Goal: Task Accomplishment & Management: Use online tool/utility

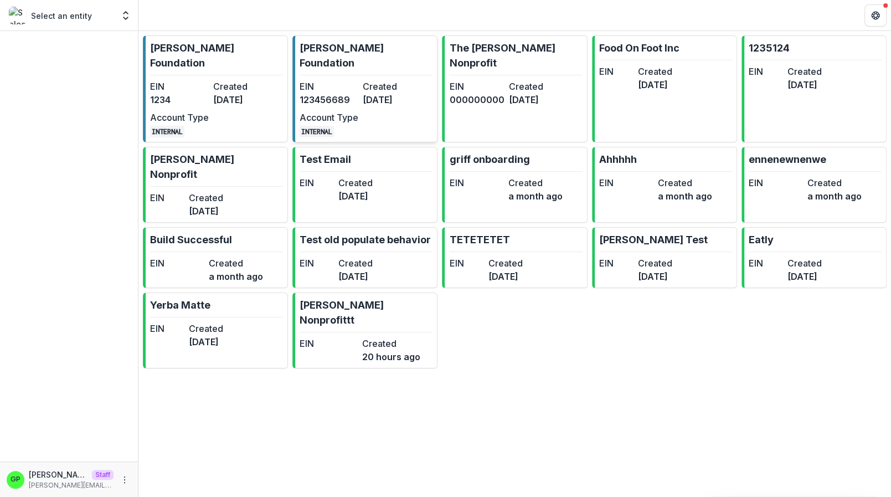
click at [340, 59] on link "[PERSON_NAME] Foundation EIN [US_EMPLOYER_IDENTIFICATION_NUMBER] Created [DATE]…" at bounding box center [364, 88] width 145 height 107
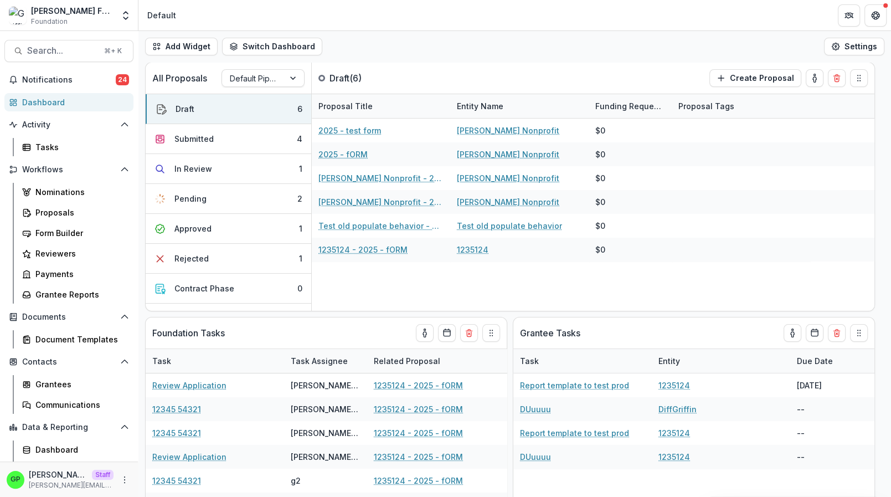
click at [124, 476] on div "[PERSON_NAME] [PERSON_NAME] Staff [PERSON_NAME][EMAIL_ADDRESS][DOMAIN_NAME]" at bounding box center [69, 478] width 138 height 35
click at [121, 476] on button "More" at bounding box center [124, 479] width 13 height 13
click at [148, 460] on link "User Settings" at bounding box center [189, 456] width 118 height 18
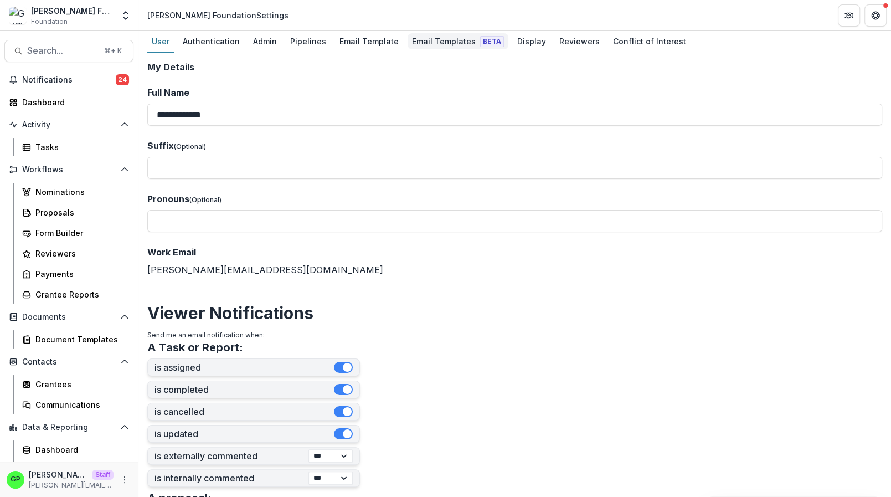
click at [438, 38] on div "Email Templates Beta" at bounding box center [458, 41] width 101 height 16
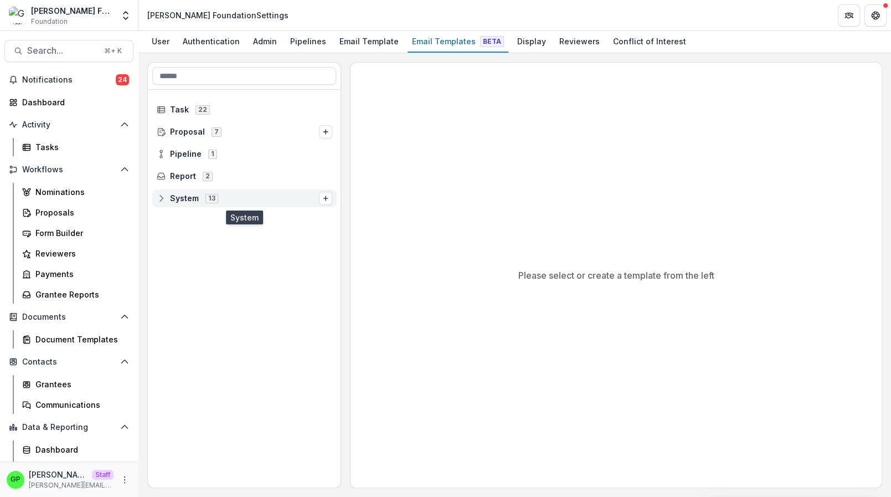
click at [277, 205] on div "System 13" at bounding box center [244, 198] width 184 height 18
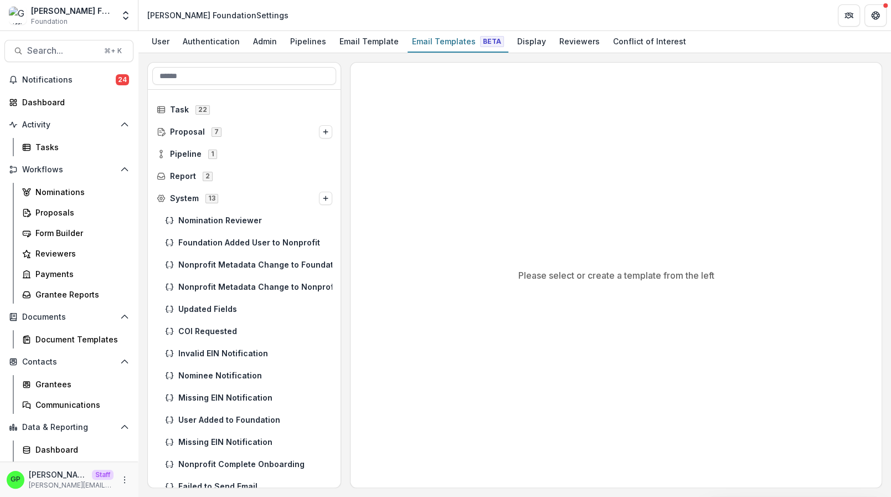
scroll to position [8, 0]
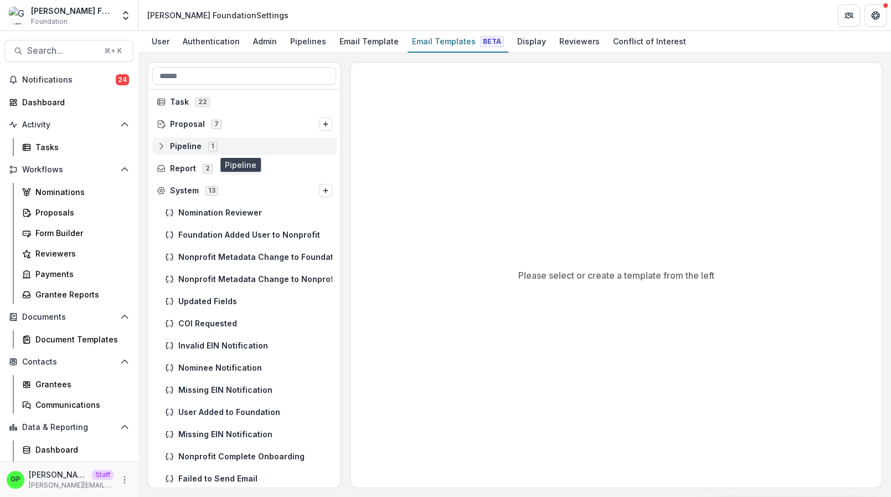
click at [245, 148] on span "Pipeline 1" at bounding box center [245, 145] width 176 height 9
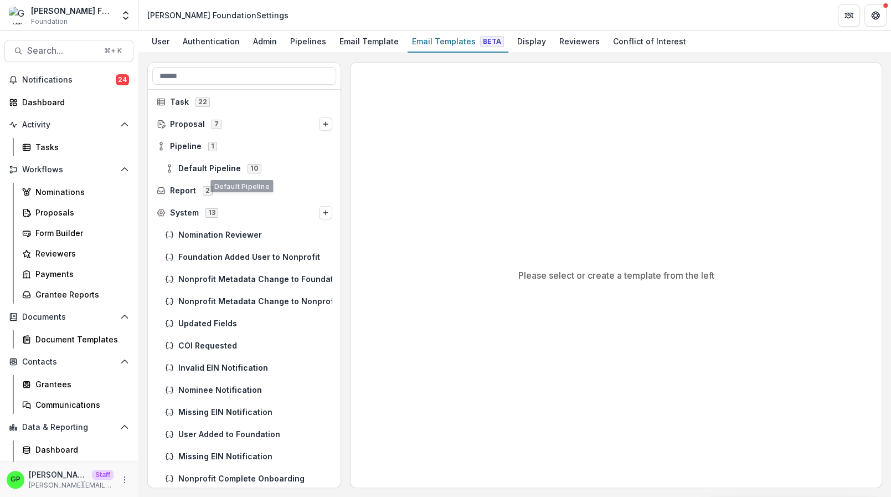
click at [206, 158] on div "Default Pipeline 10" at bounding box center [244, 168] width 193 height 22
click at [206, 160] on div "Default Pipeline 10" at bounding box center [249, 168] width 176 height 18
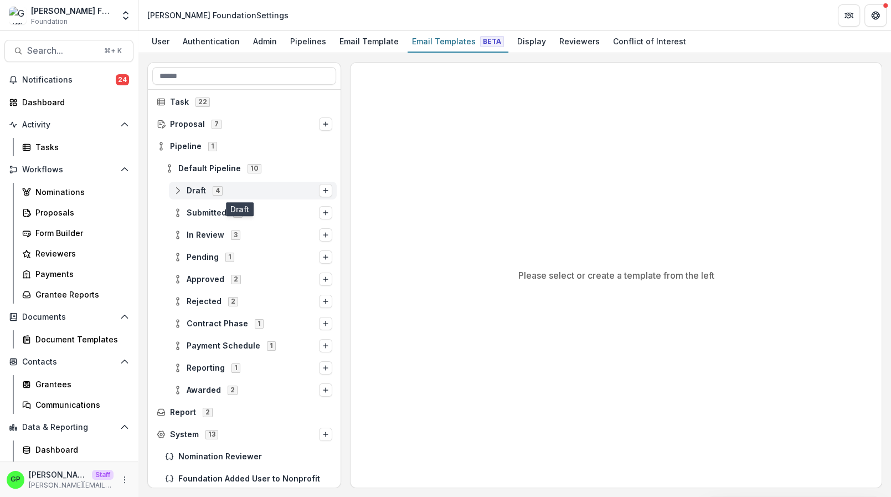
click at [235, 194] on div "Draft 4" at bounding box center [253, 191] width 168 height 18
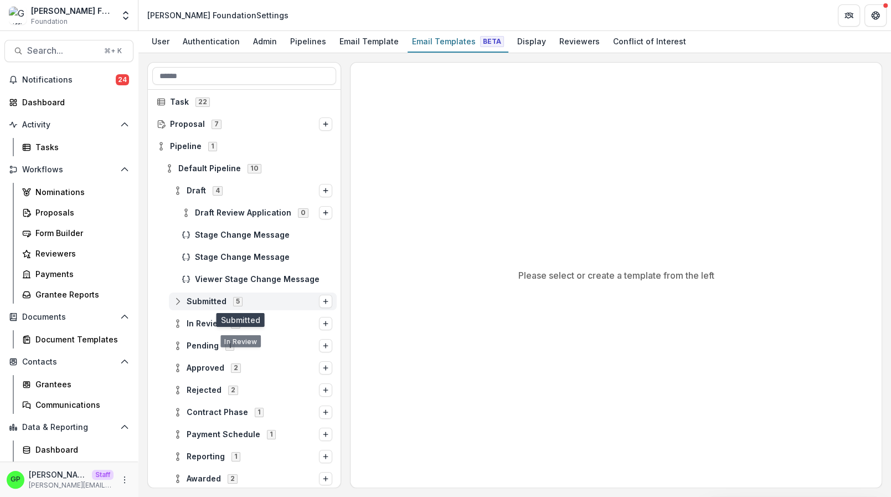
click at [244, 307] on div "Submitted 5" at bounding box center [253, 301] width 168 height 18
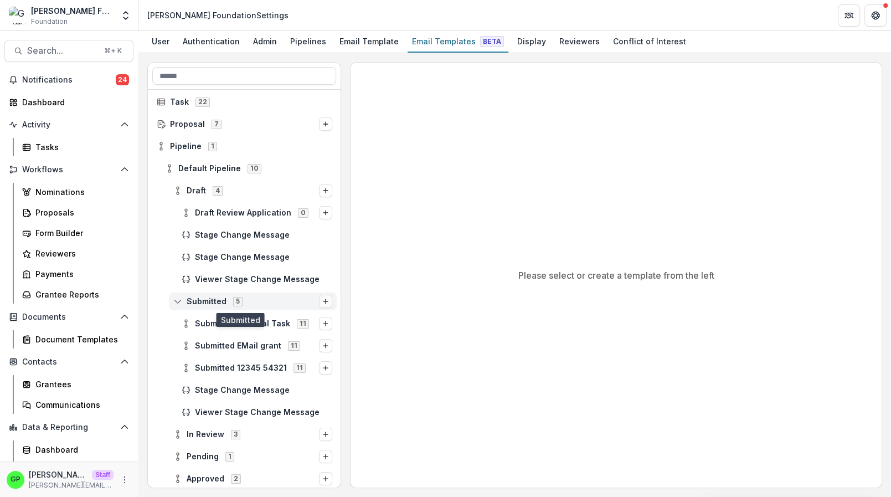
click at [322, 300] on icon "Options" at bounding box center [325, 301] width 7 height 7
click at [247, 301] on span "Submitted 5" at bounding box center [246, 300] width 146 height 9
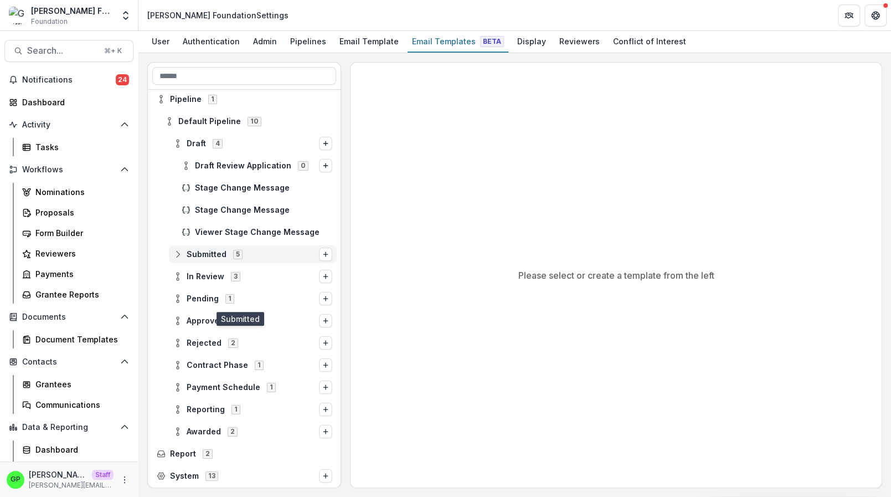
scroll to position [75, 0]
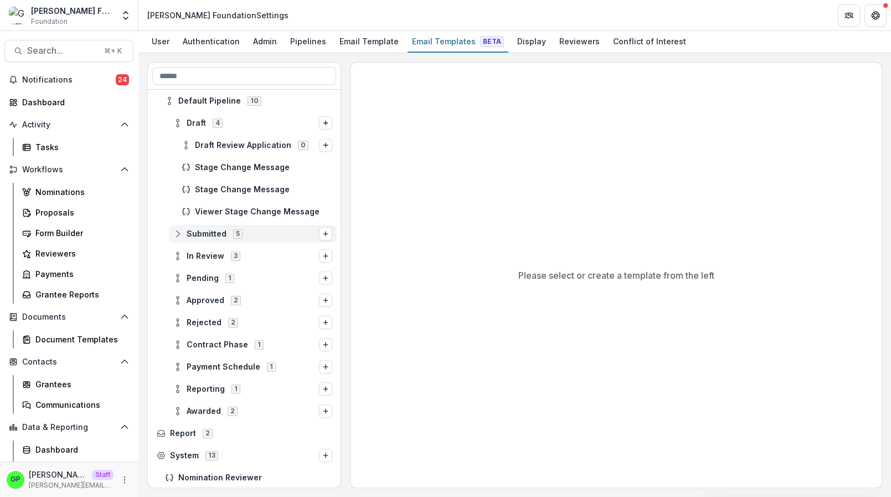
click at [250, 235] on span "Submitted 5" at bounding box center [246, 233] width 146 height 9
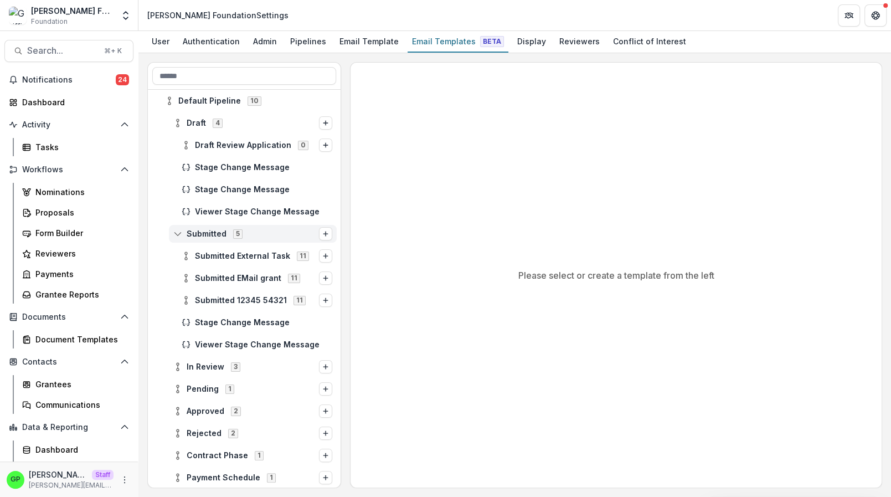
click at [252, 233] on span "Submitted 5" at bounding box center [246, 233] width 146 height 9
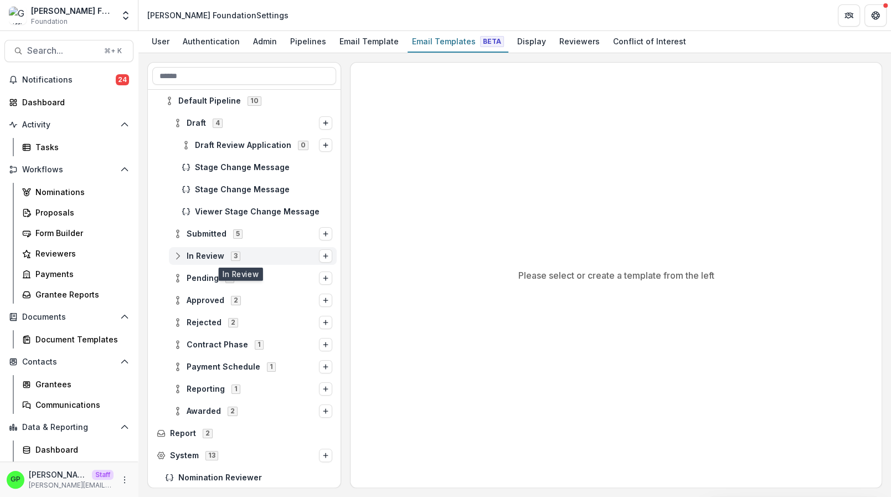
click at [244, 258] on span "In Review 3" at bounding box center [246, 255] width 146 height 9
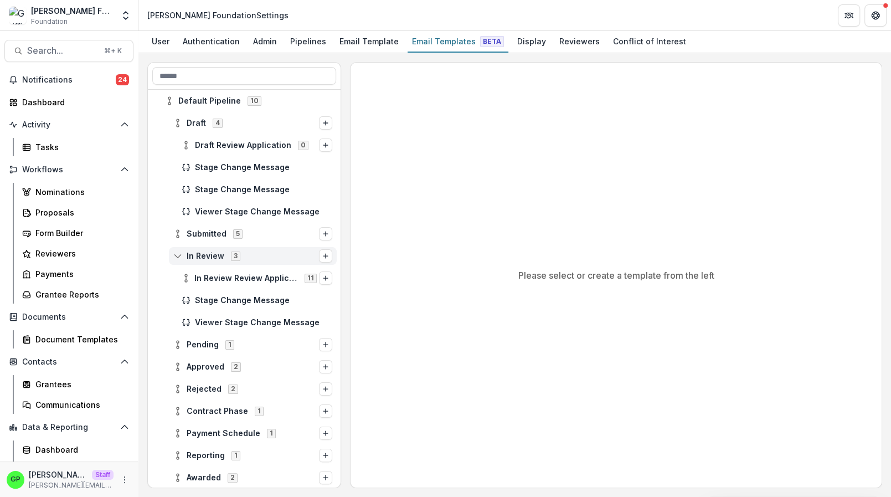
click at [318, 261] on div "In Review 3" at bounding box center [253, 256] width 168 height 18
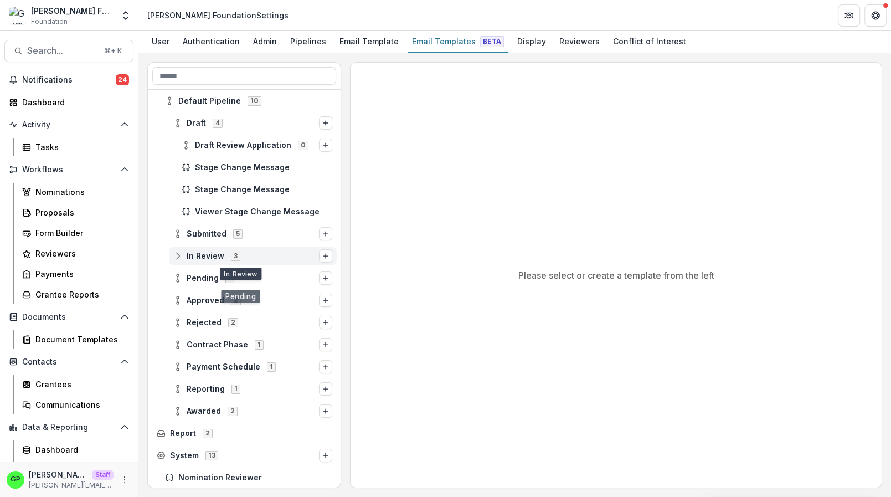
click at [282, 261] on div "In Review 3" at bounding box center [253, 256] width 168 height 18
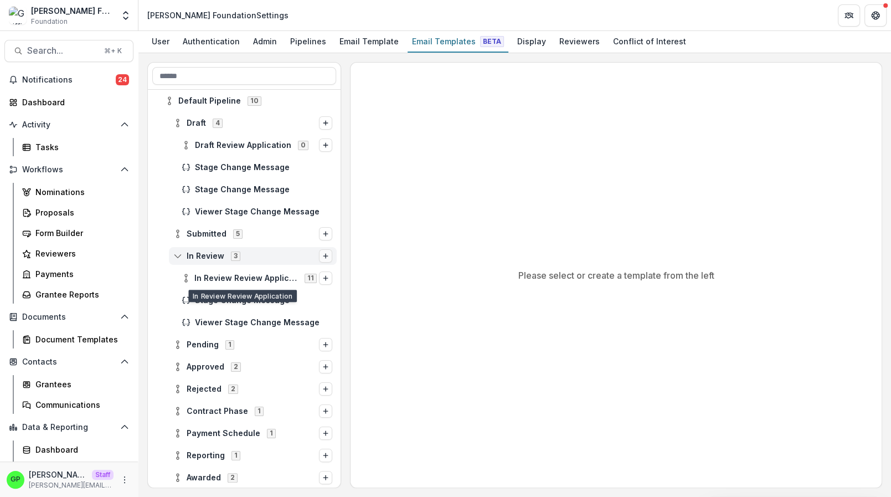
click at [322, 252] on icon "Options" at bounding box center [325, 255] width 7 height 7
click at [294, 276] on button "Stage Change Message" at bounding box center [269, 278] width 120 height 16
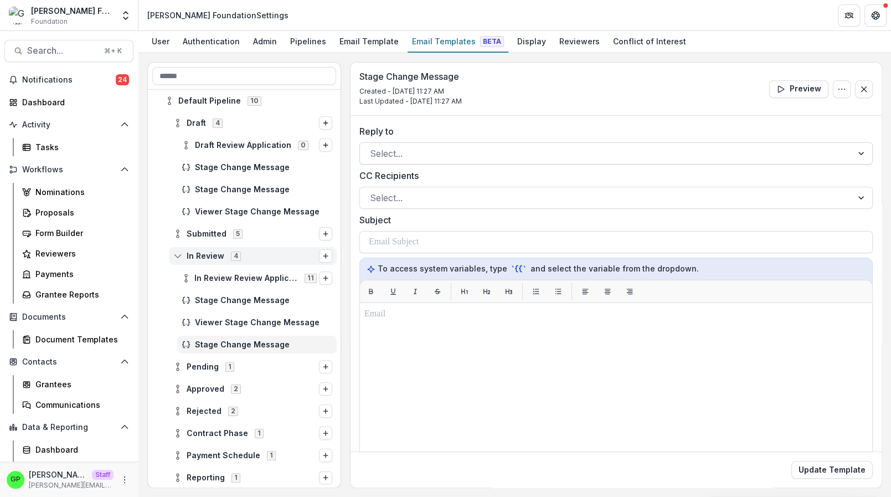
click at [409, 146] on div at bounding box center [606, 154] width 472 height 16
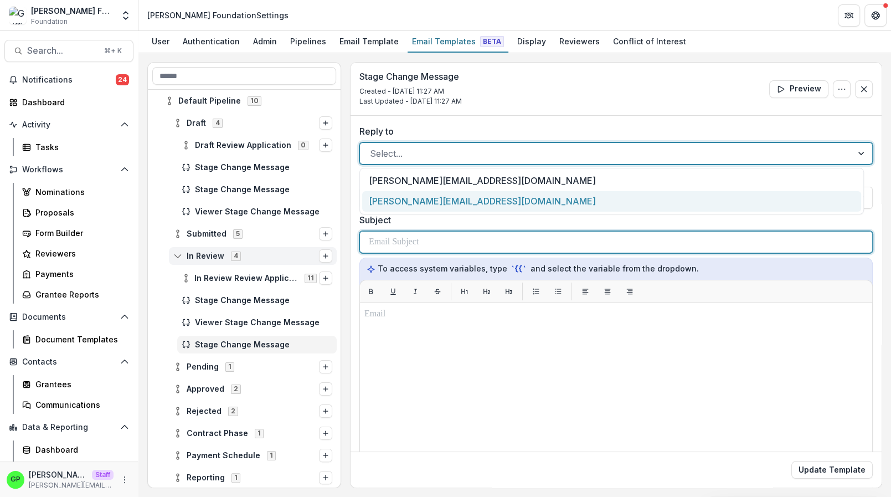
click at [396, 246] on p at bounding box center [394, 241] width 50 height 13
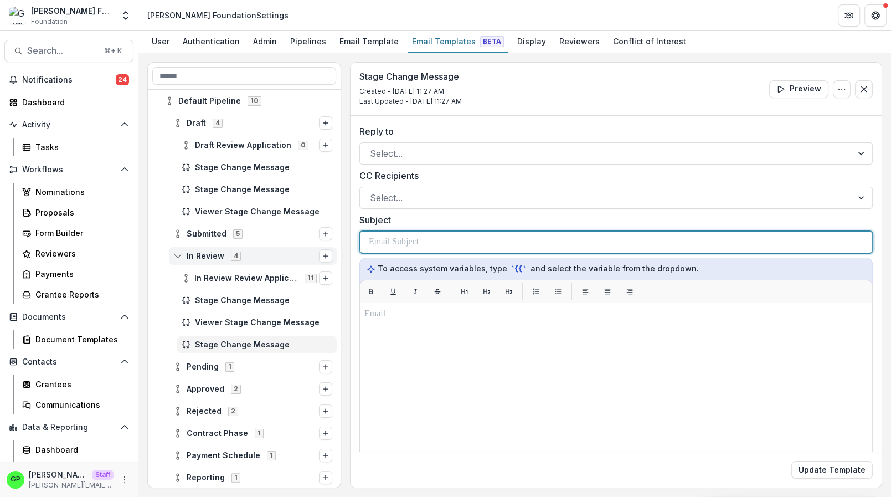
click at [396, 246] on p at bounding box center [394, 241] width 50 height 13
click at [403, 241] on div "**" at bounding box center [616, 241] width 494 height 21
click at [459, 237] on div "********" at bounding box center [616, 241] width 494 height 21
click at [458, 241] on div "********" at bounding box center [616, 241] width 494 height 21
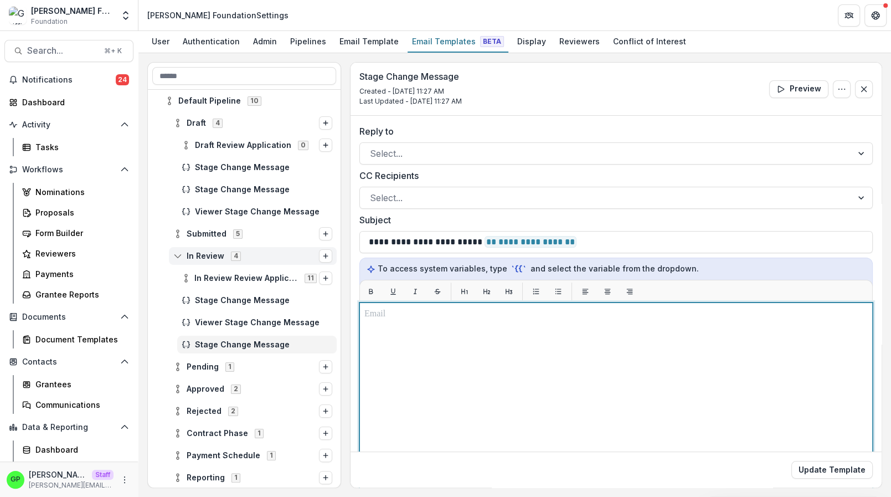
click at [428, 331] on div at bounding box center [615, 440] width 503 height 267
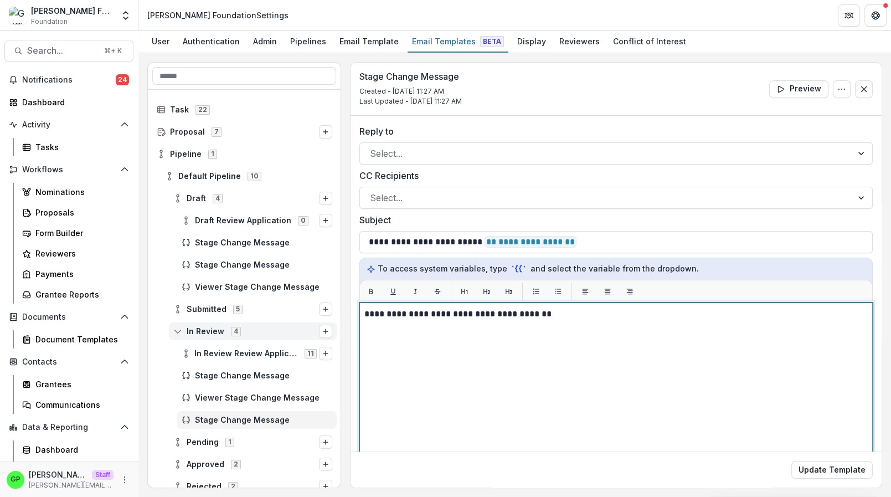
click at [585, 308] on p "**********" at bounding box center [611, 313] width 495 height 13
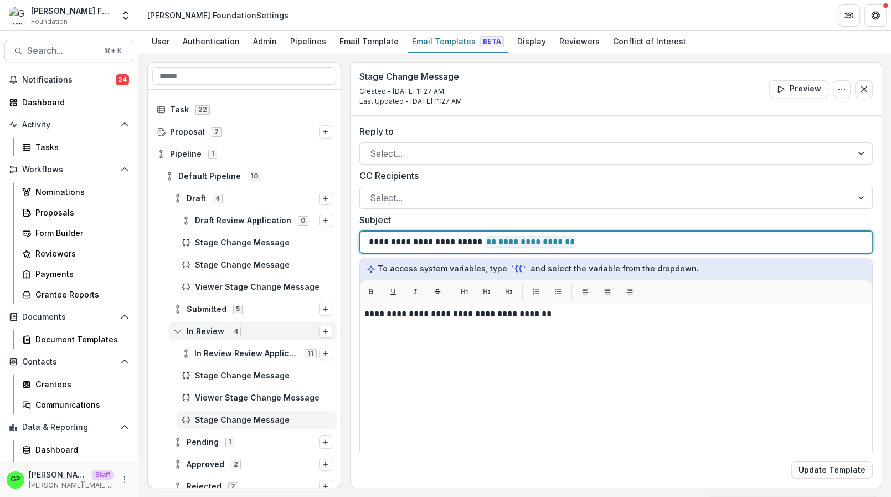
click at [491, 245] on p "**********" at bounding box center [476, 241] width 215 height 13
